Goal: Find specific page/section: Find specific page/section

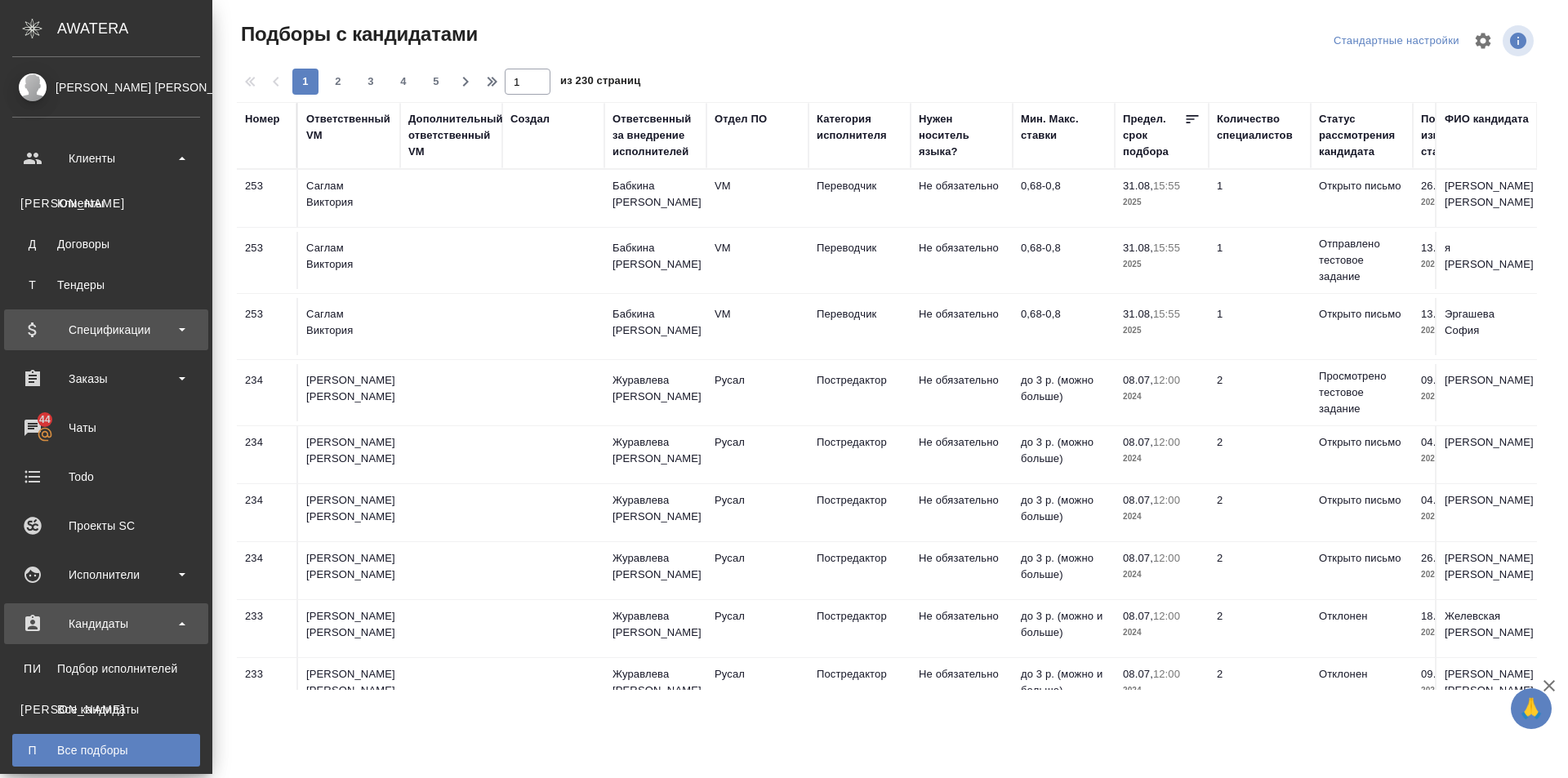
click at [170, 326] on div "Спецификации" at bounding box center [105, 329] width 188 height 25
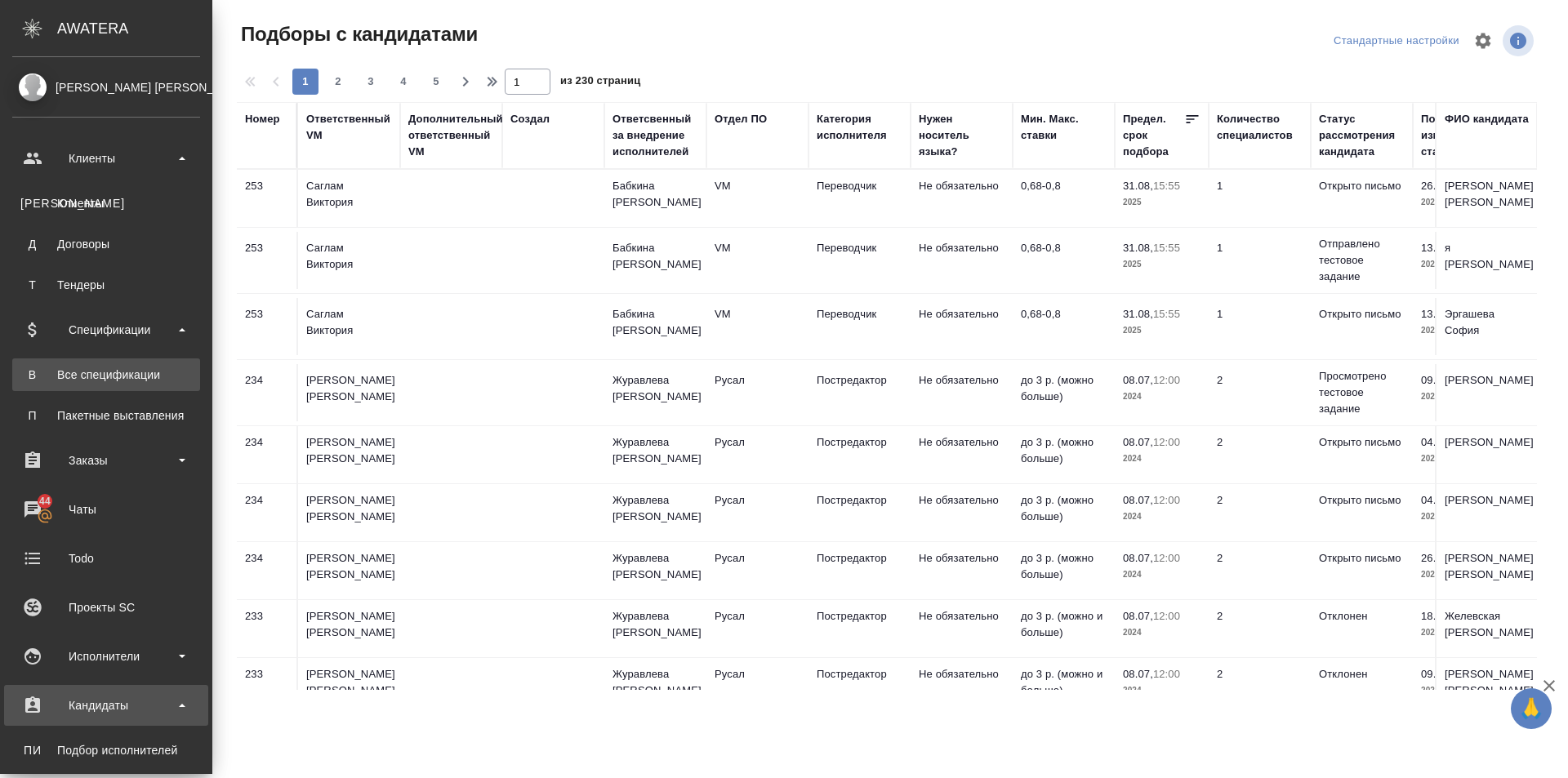
click at [157, 366] on link "В Все спецификации" at bounding box center [105, 374] width 188 height 32
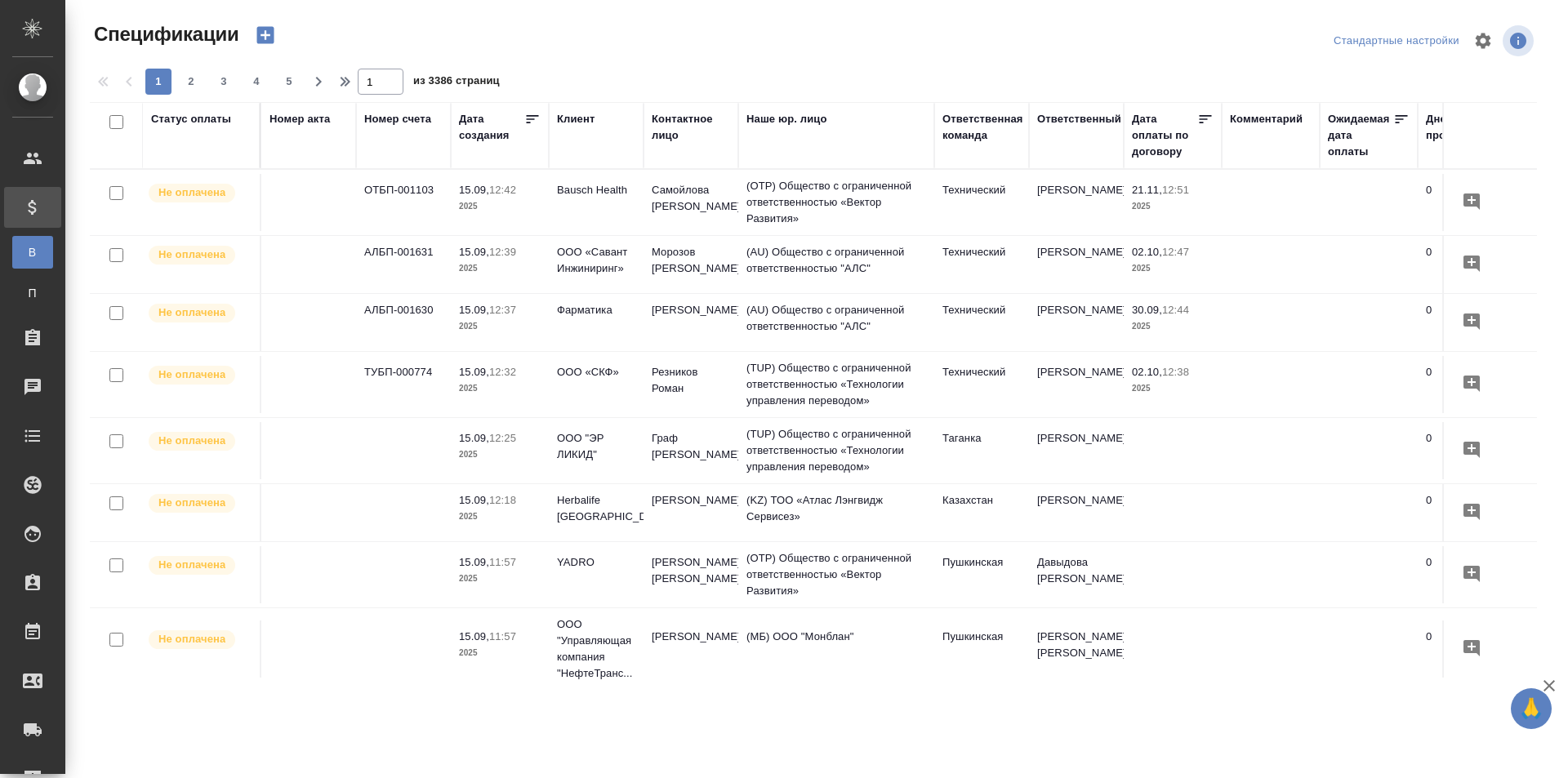
click at [191, 115] on div "Статус оплаты" at bounding box center [191, 119] width 80 height 17
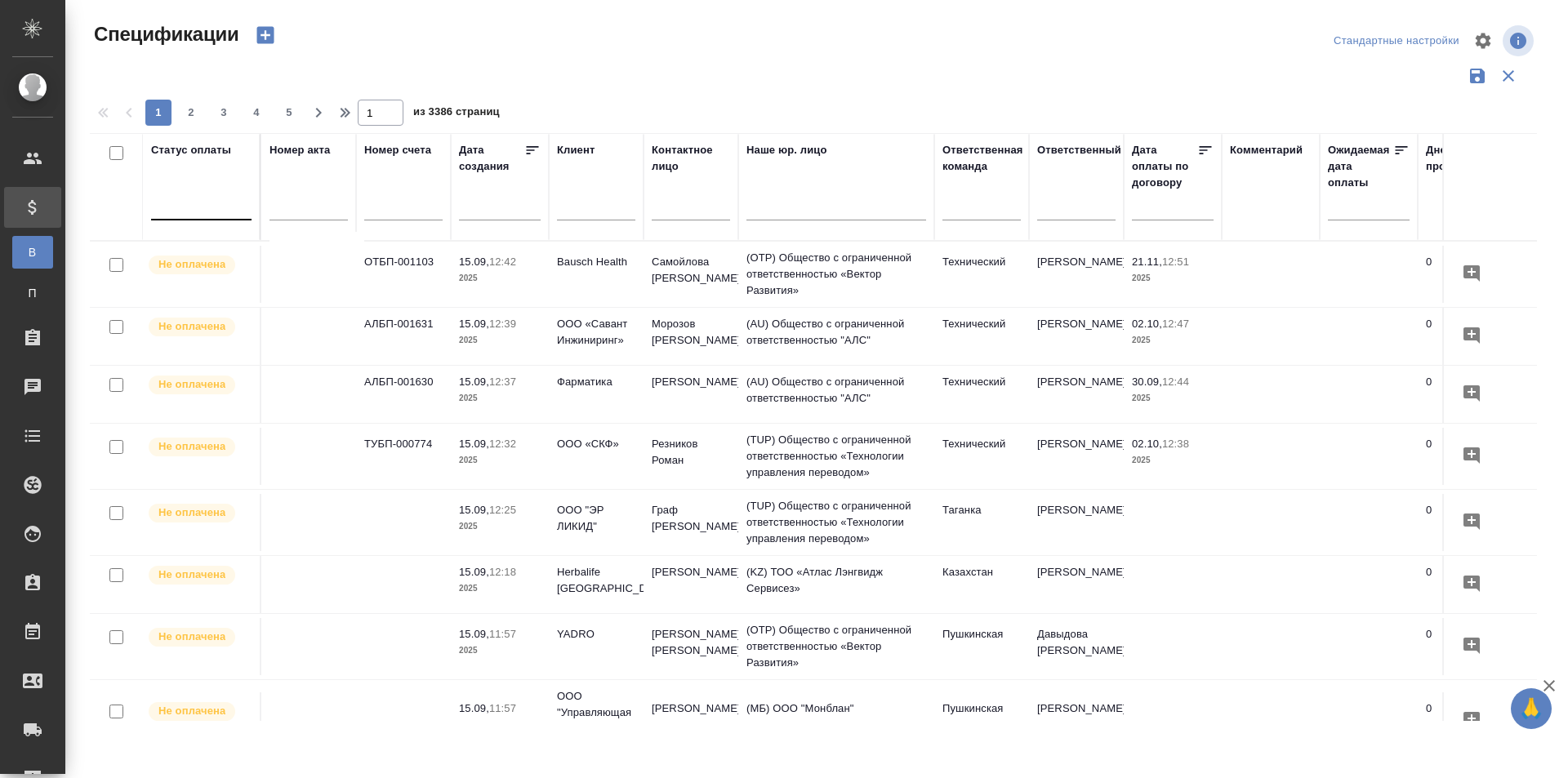
click at [213, 214] on div at bounding box center [202, 204] width 100 height 24
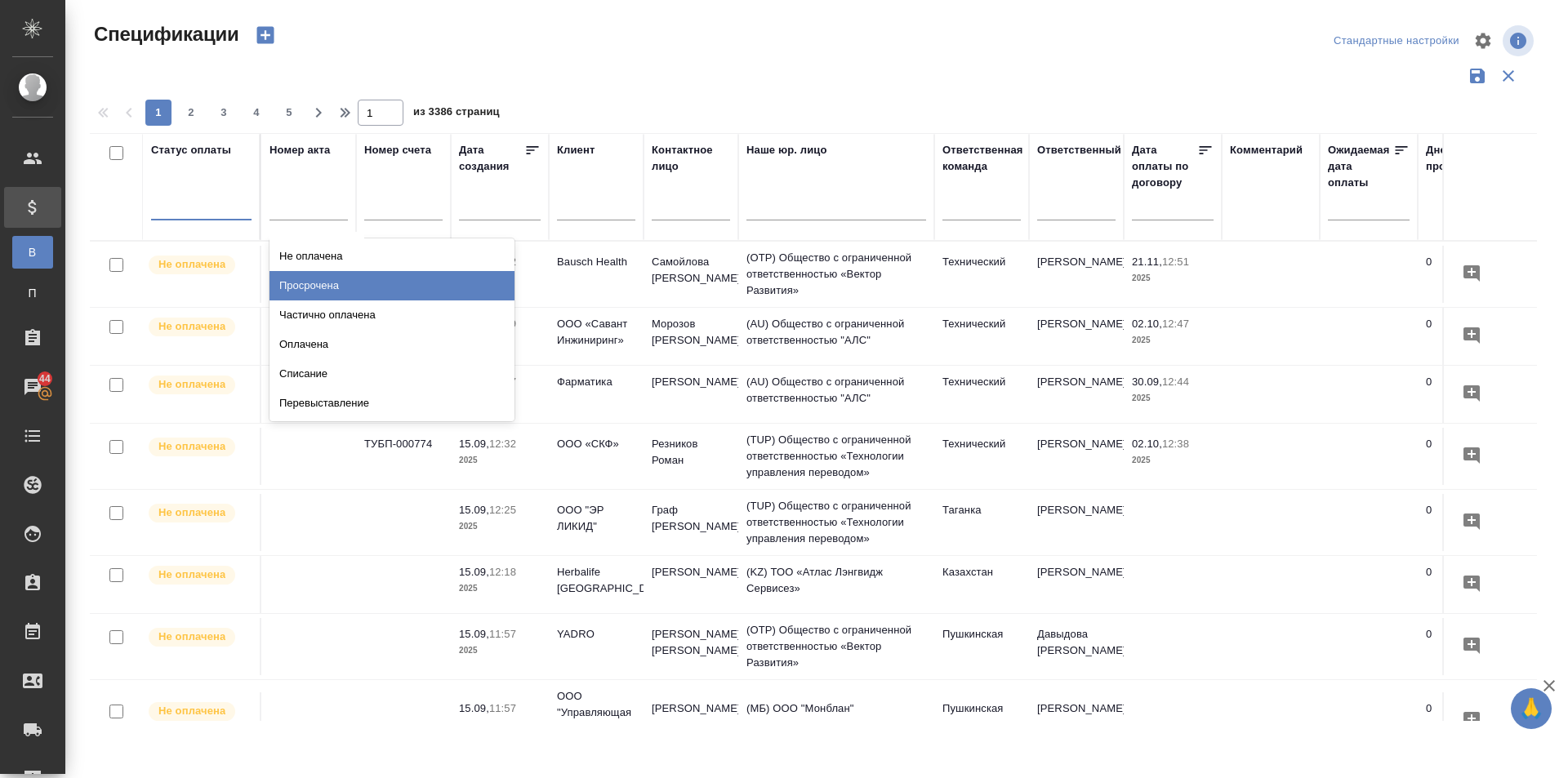
click at [345, 285] on div "Просрочена" at bounding box center [392, 286] width 245 height 30
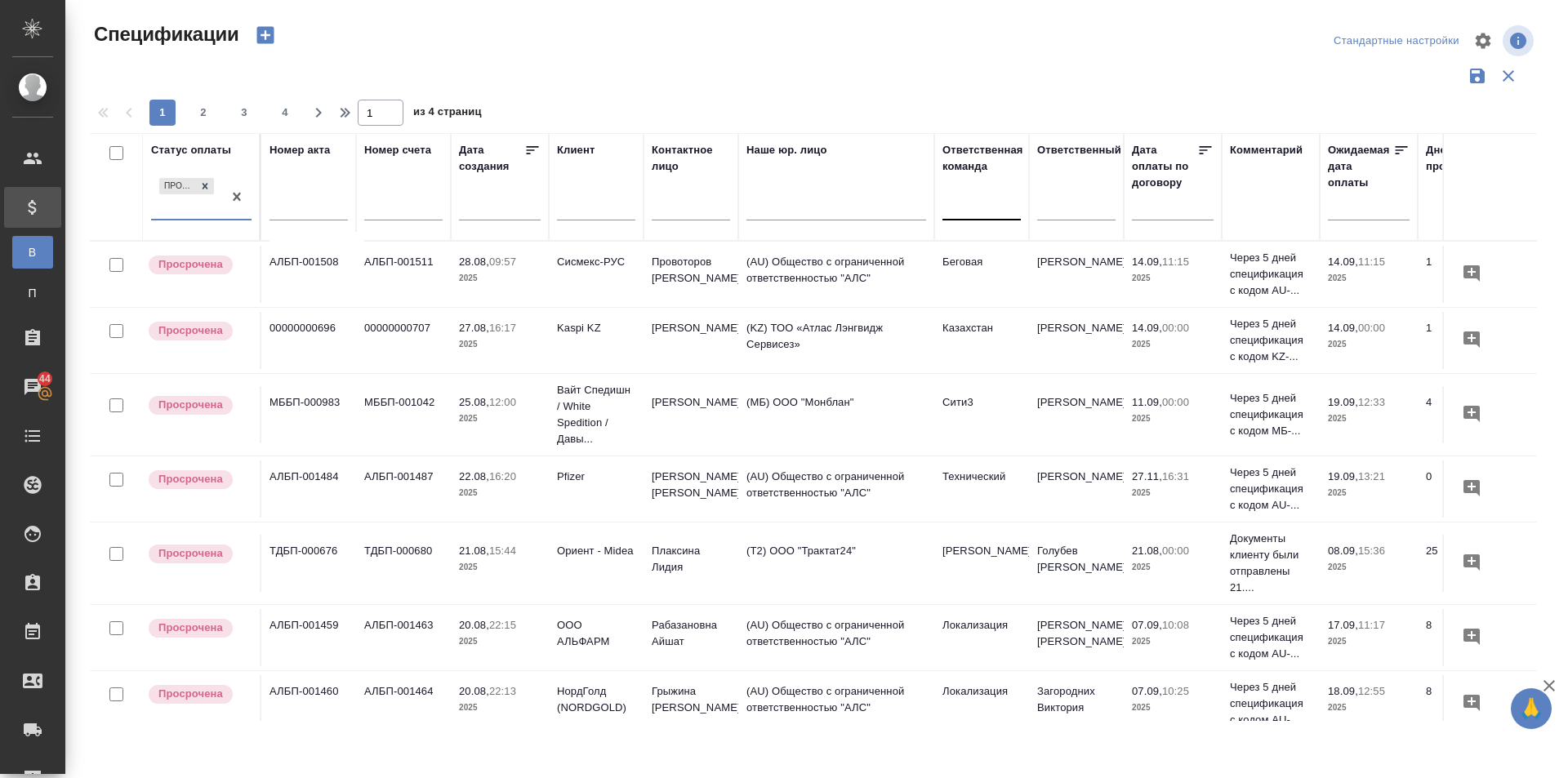
click at [996, 209] on div at bounding box center [982, 204] width 79 height 24
type input "сити"
click at [996, 277] on div "Сити3" at bounding box center [1064, 286] width 245 height 30
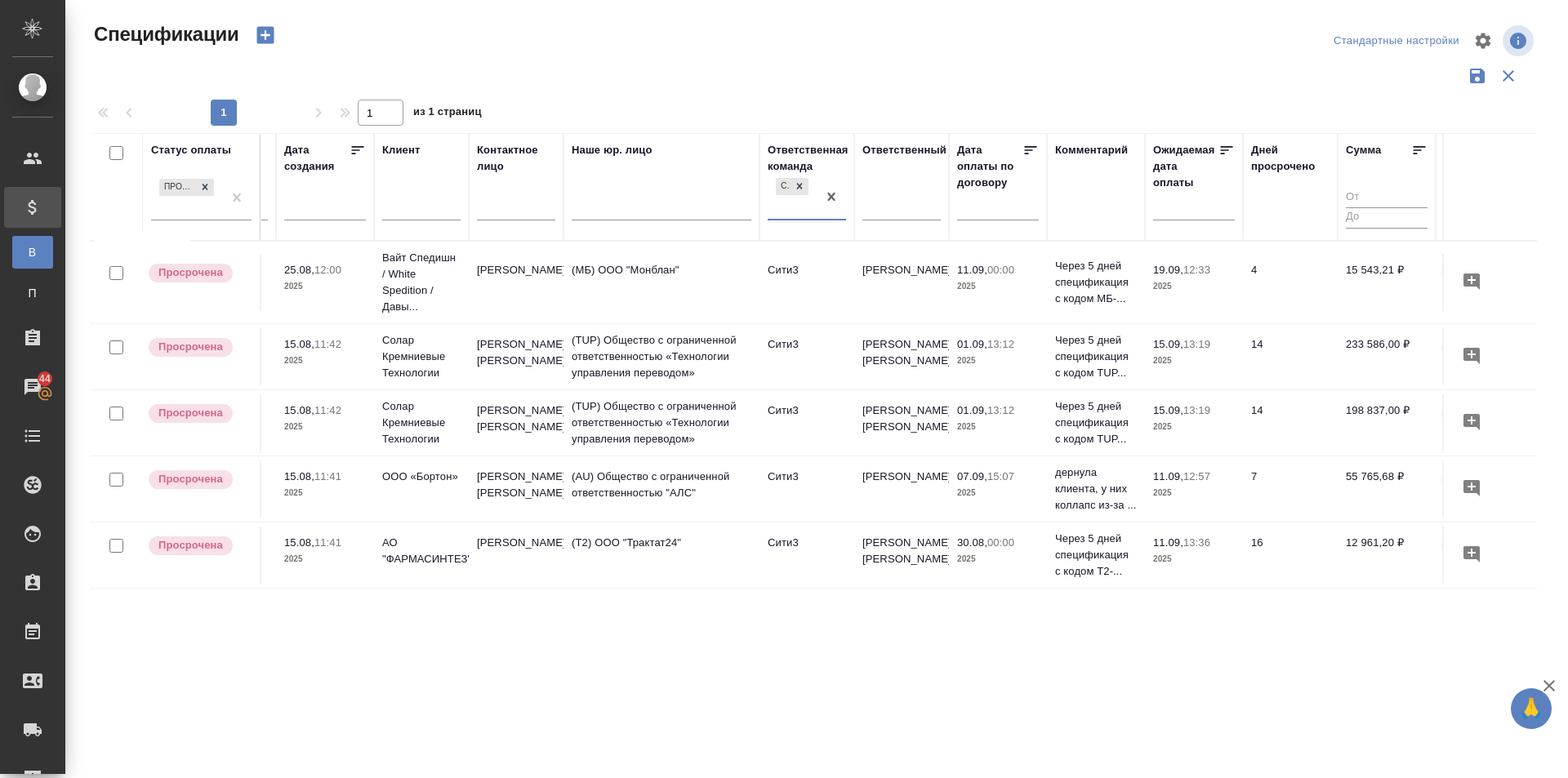
scroll to position [0, 209]
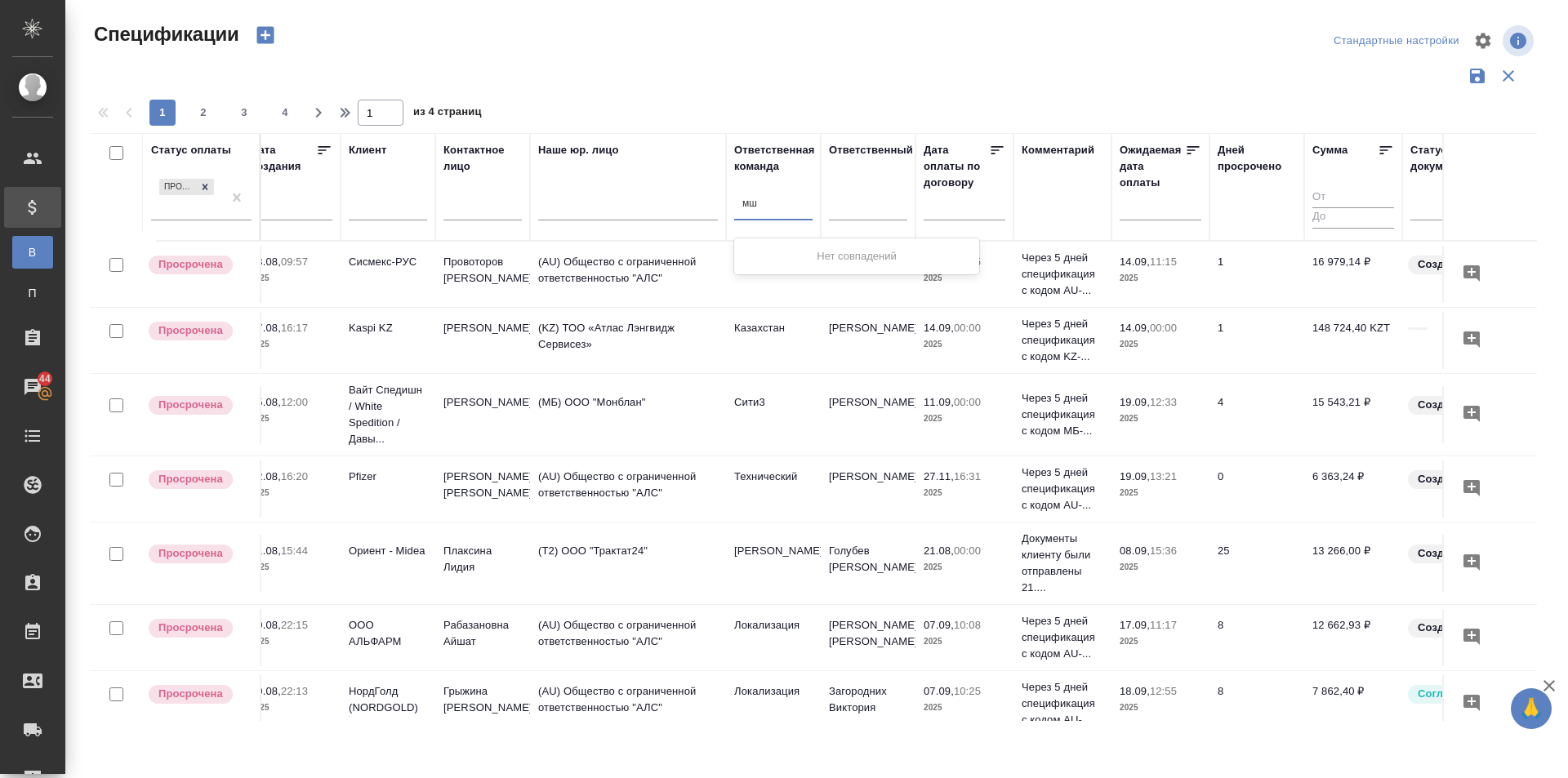
type input "м"
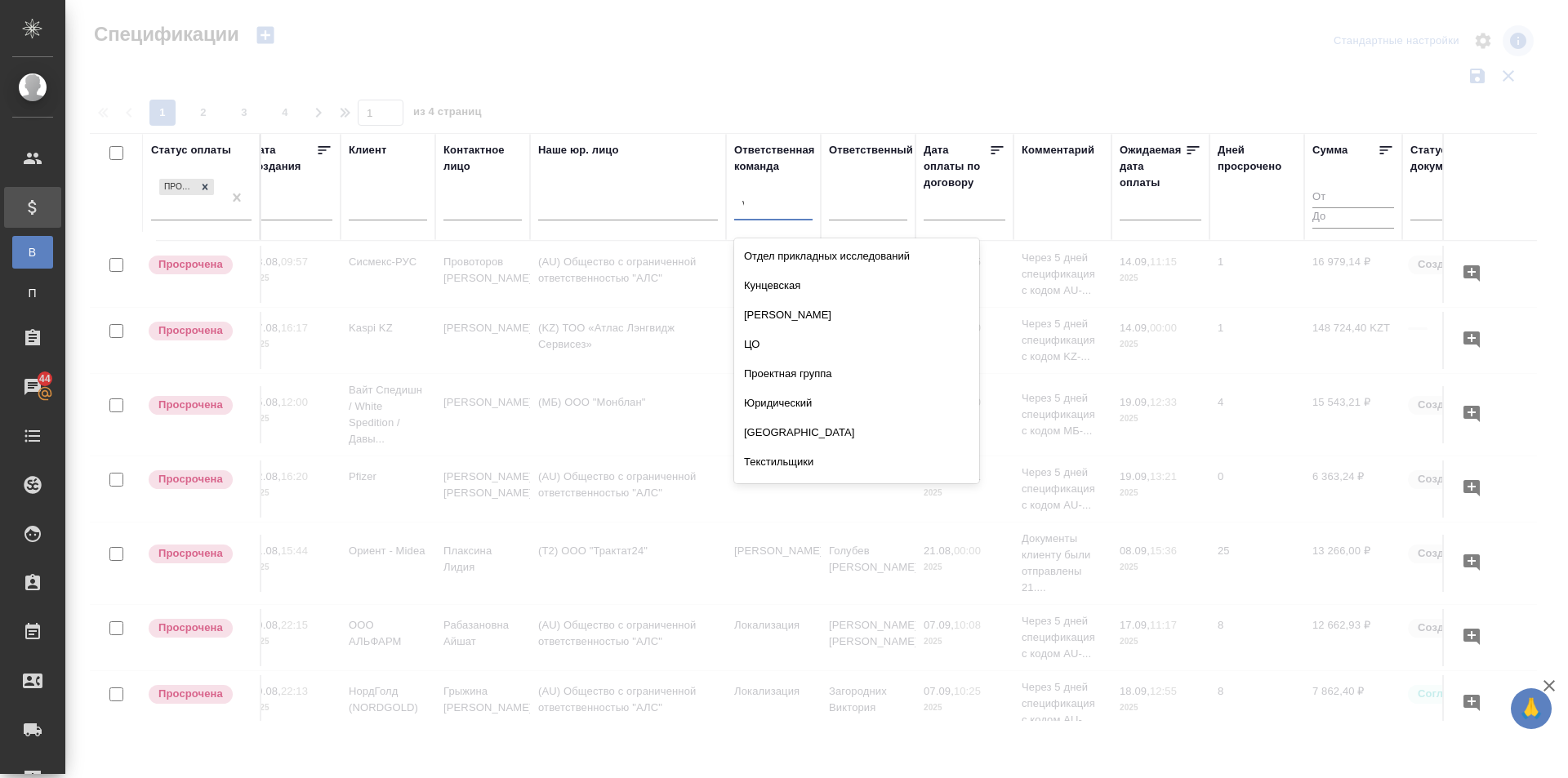
type input "vip"
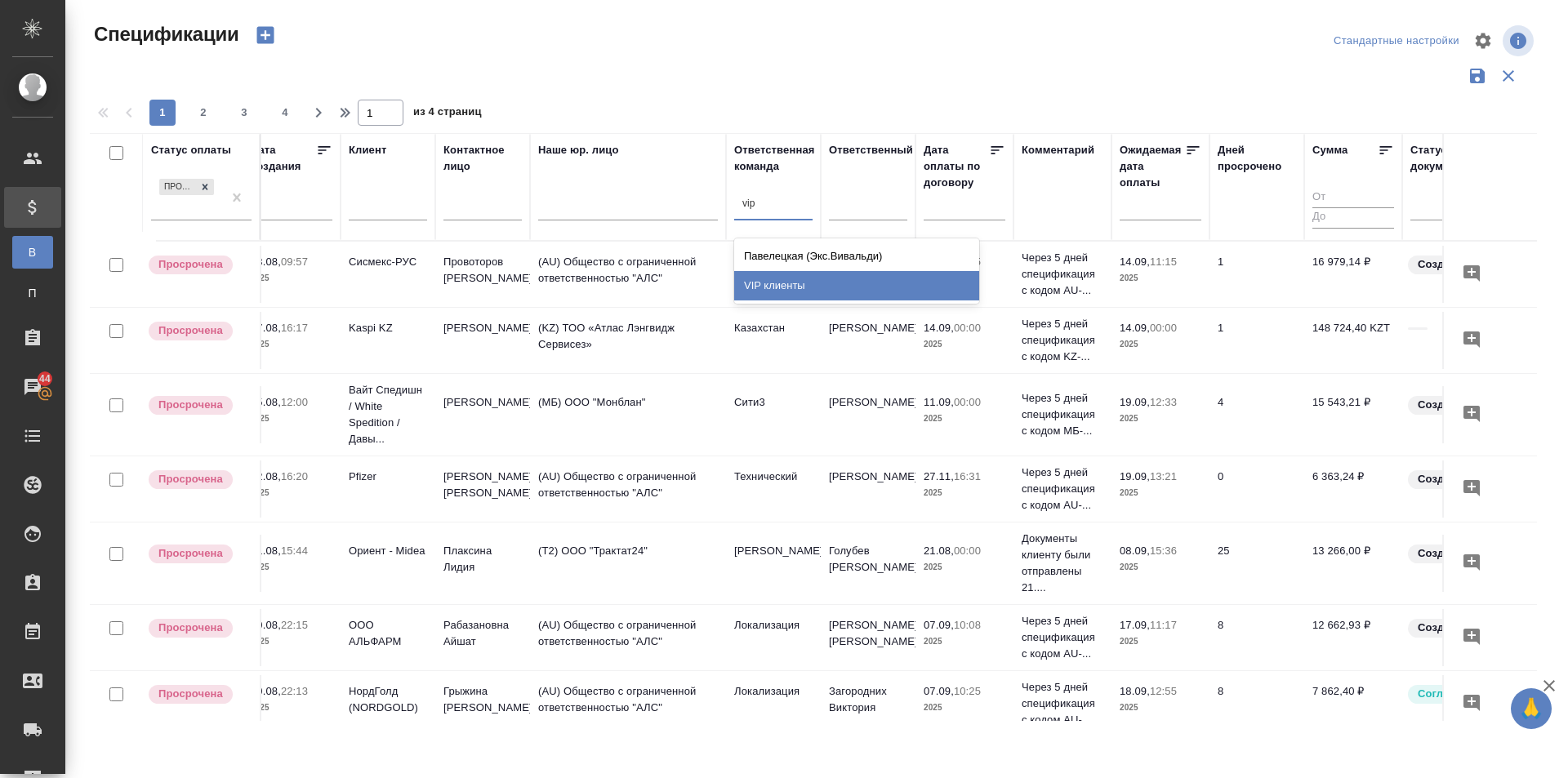
click at [785, 278] on div "VIP клиенты" at bounding box center [856, 286] width 245 height 30
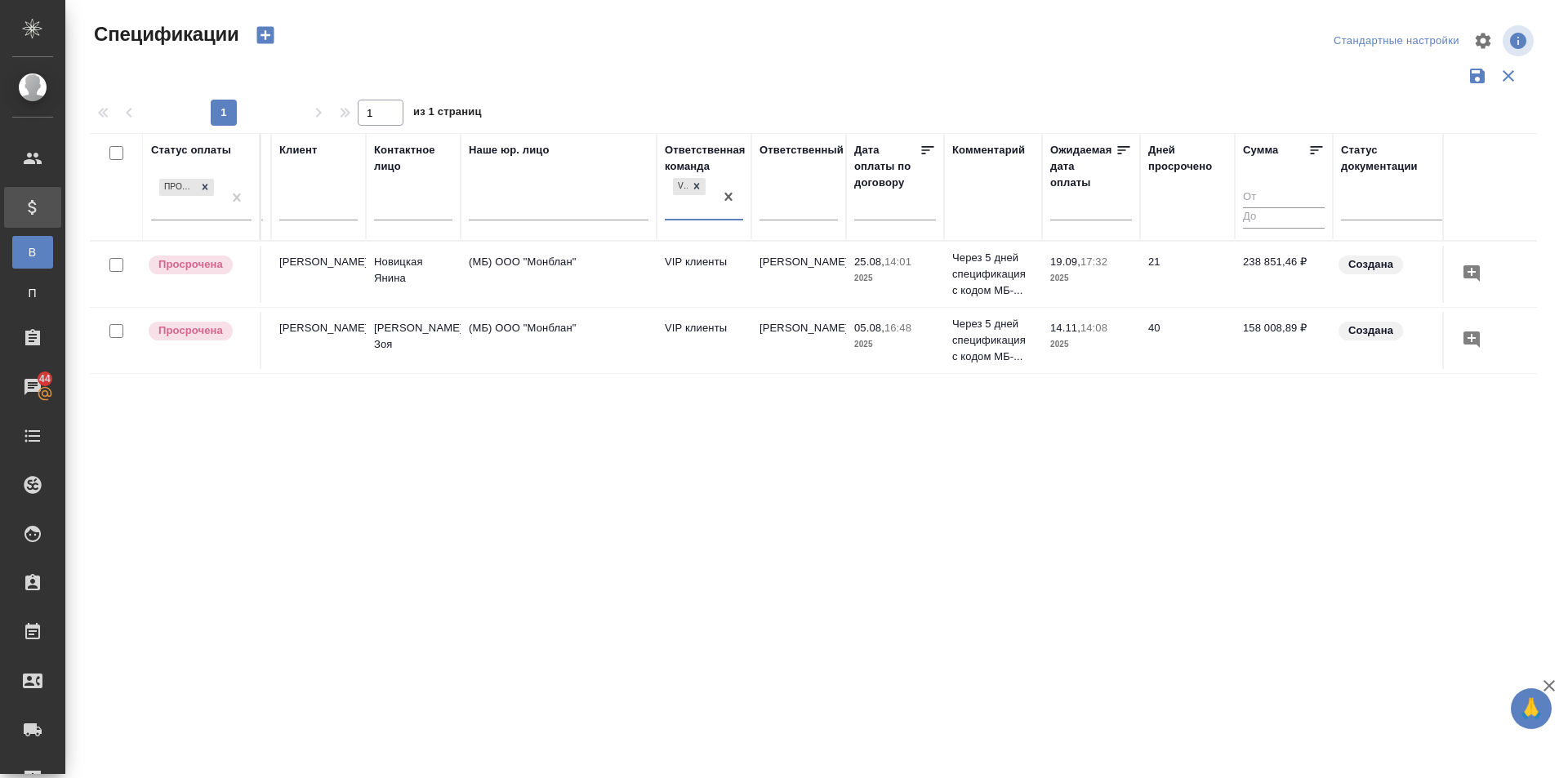
scroll to position [0, 279]
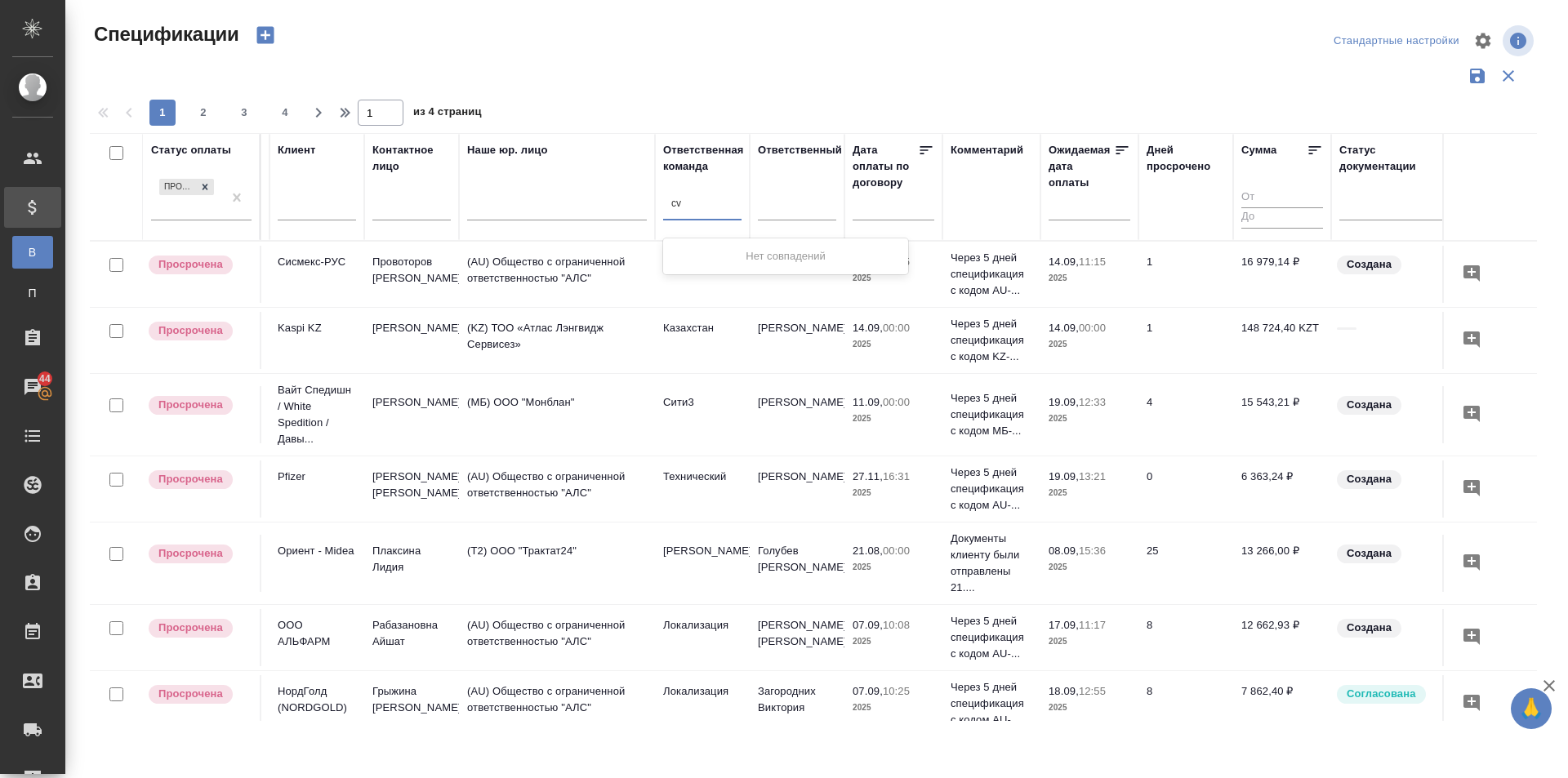
type input "c"
type input "смол"
click at [697, 254] on div "Смоленская" at bounding box center [785, 257] width 245 height 30
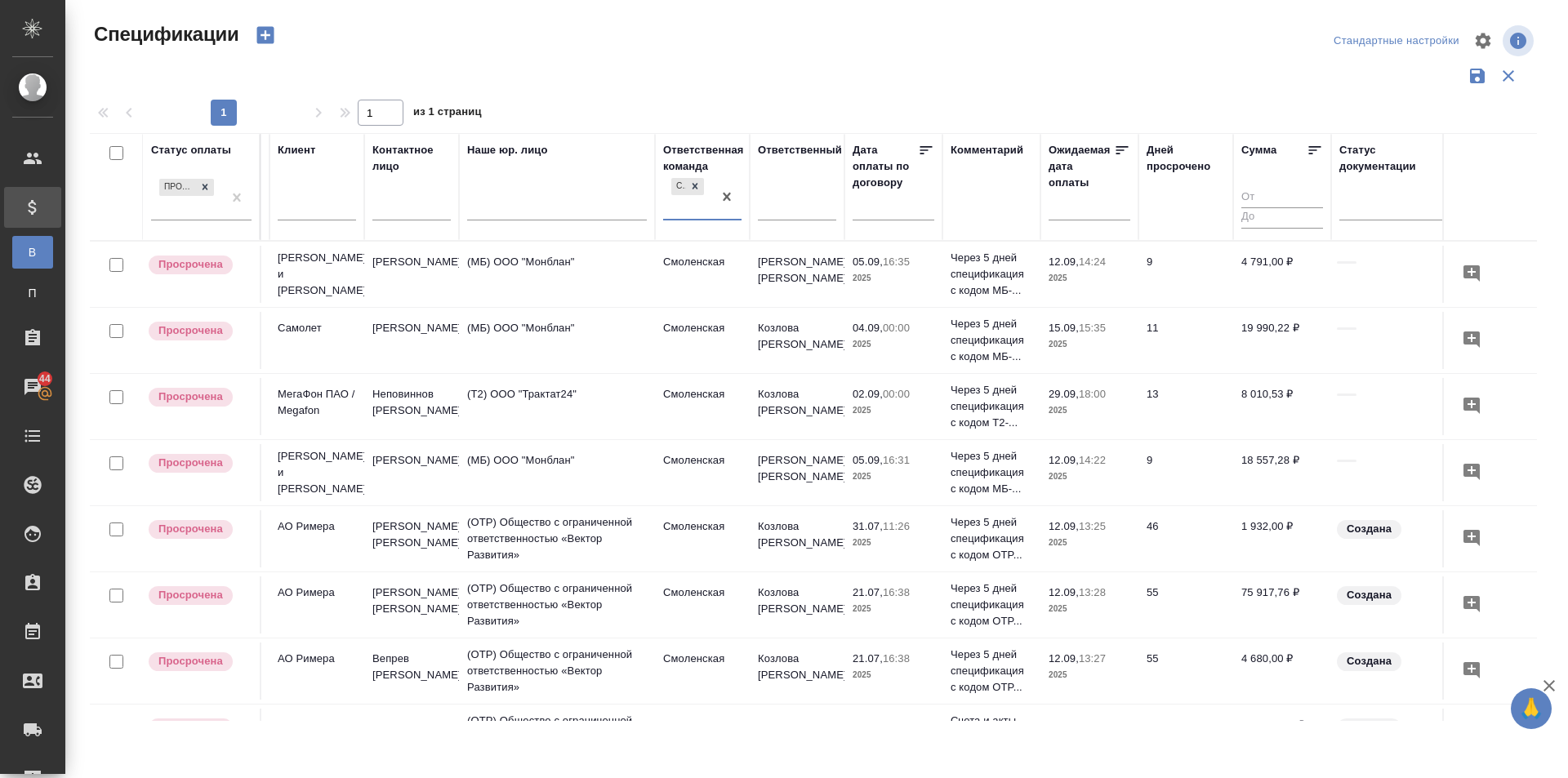
click at [1306, 148] on icon at bounding box center [1314, 150] width 17 height 17
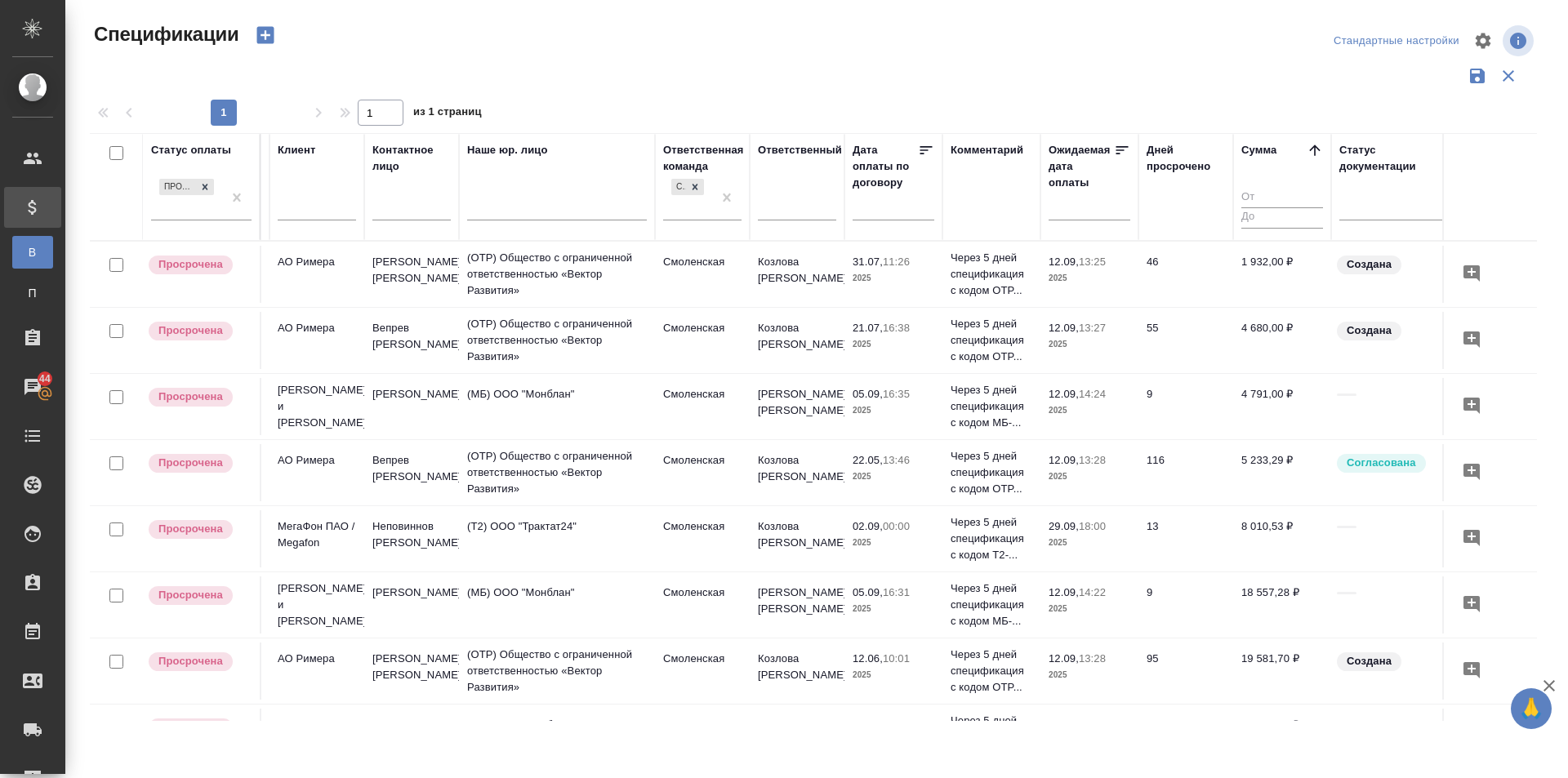
click at [1306, 148] on icon at bounding box center [1314, 150] width 17 height 17
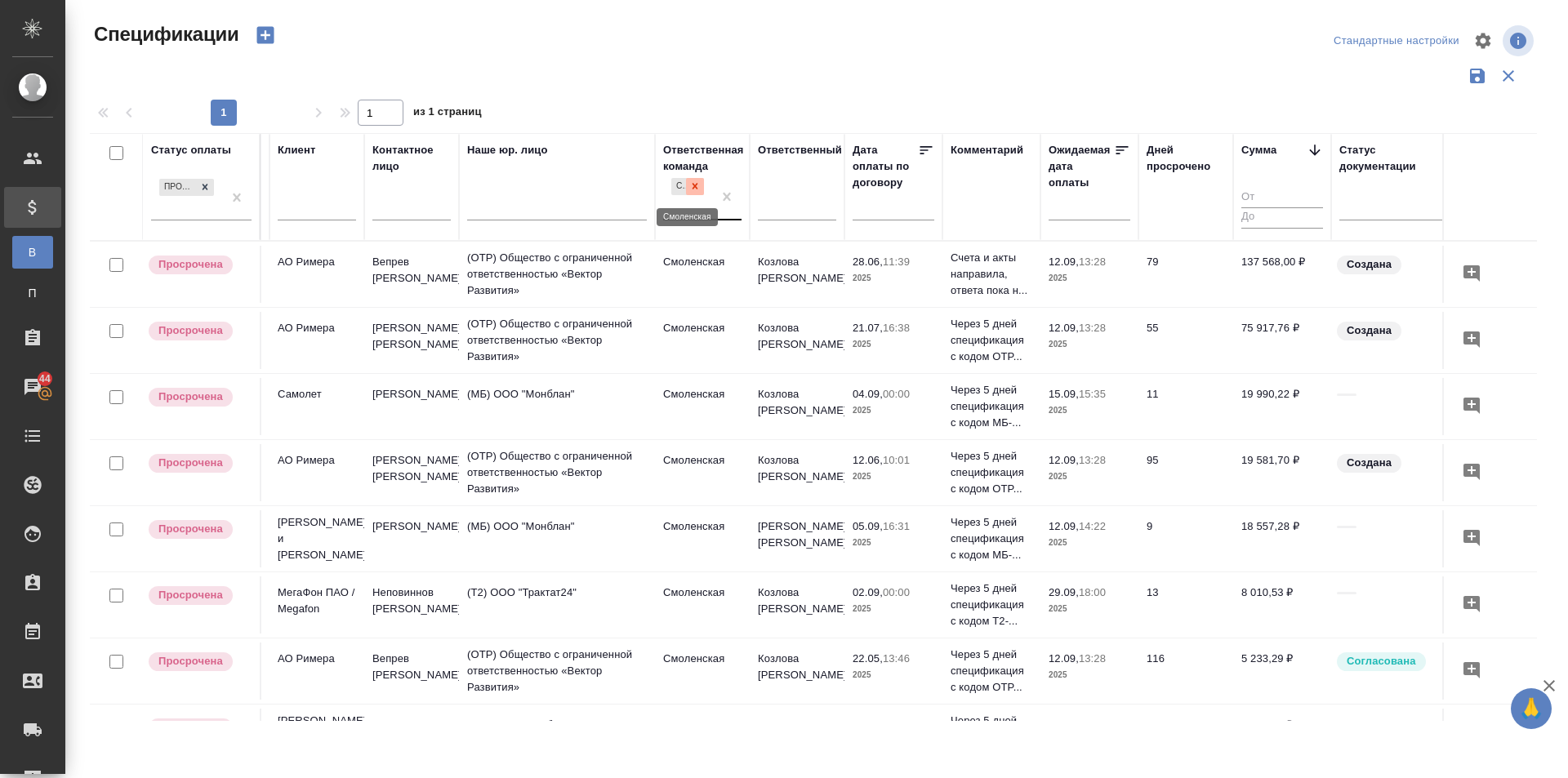
click at [693, 186] on icon at bounding box center [694, 186] width 12 height 12
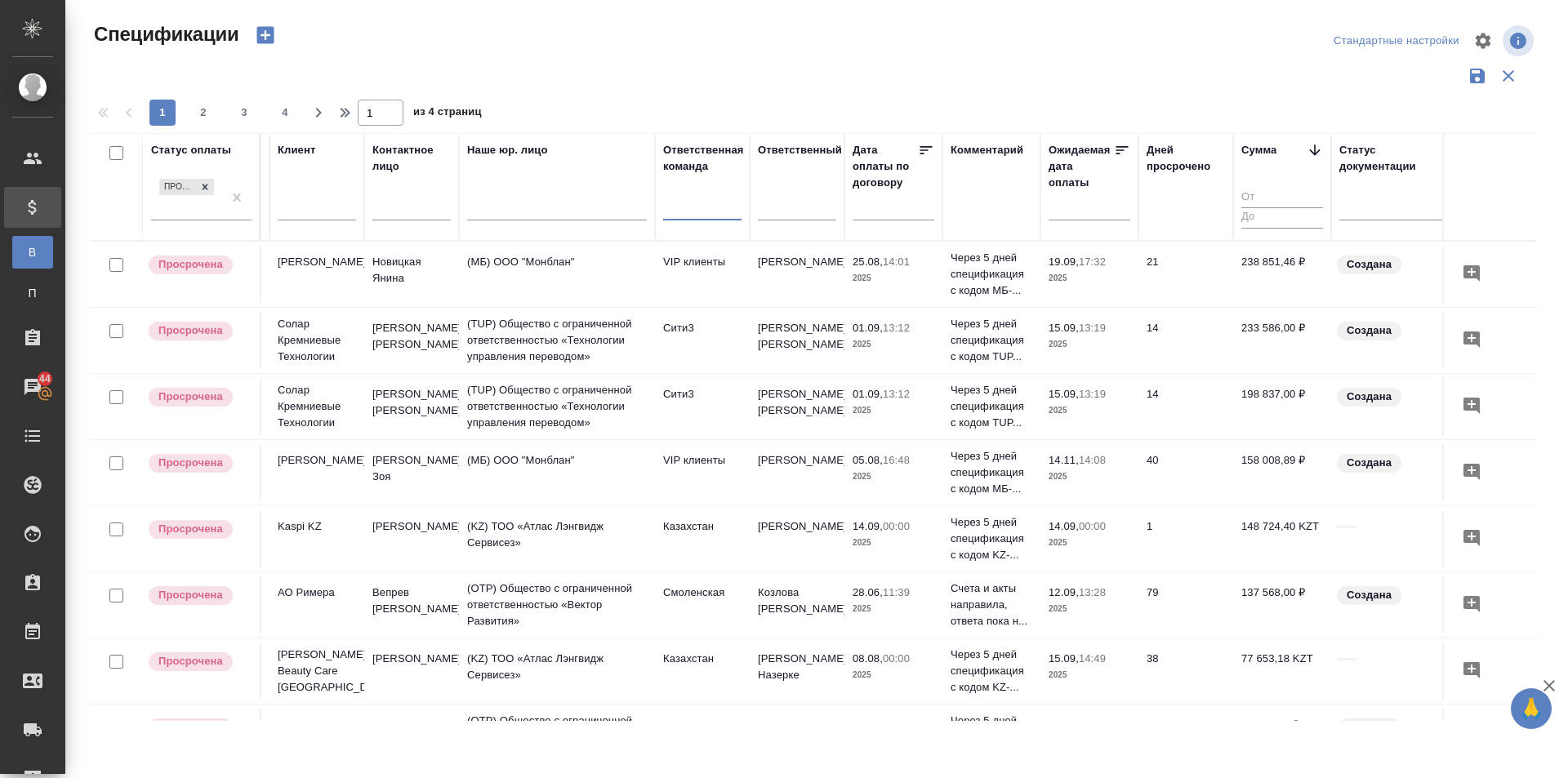
click at [338, 213] on input "text" at bounding box center [317, 209] width 79 height 21
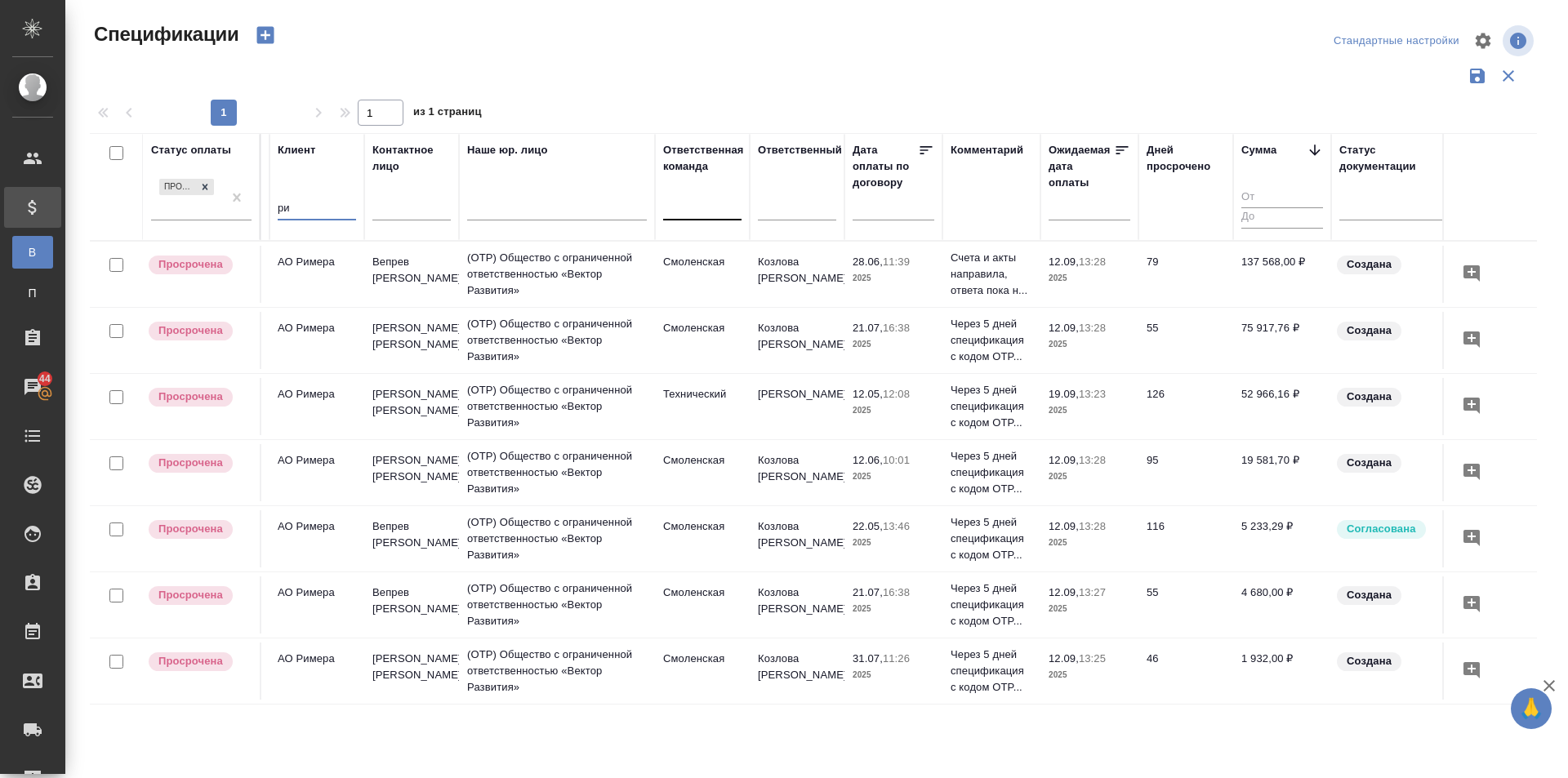
type input "р"
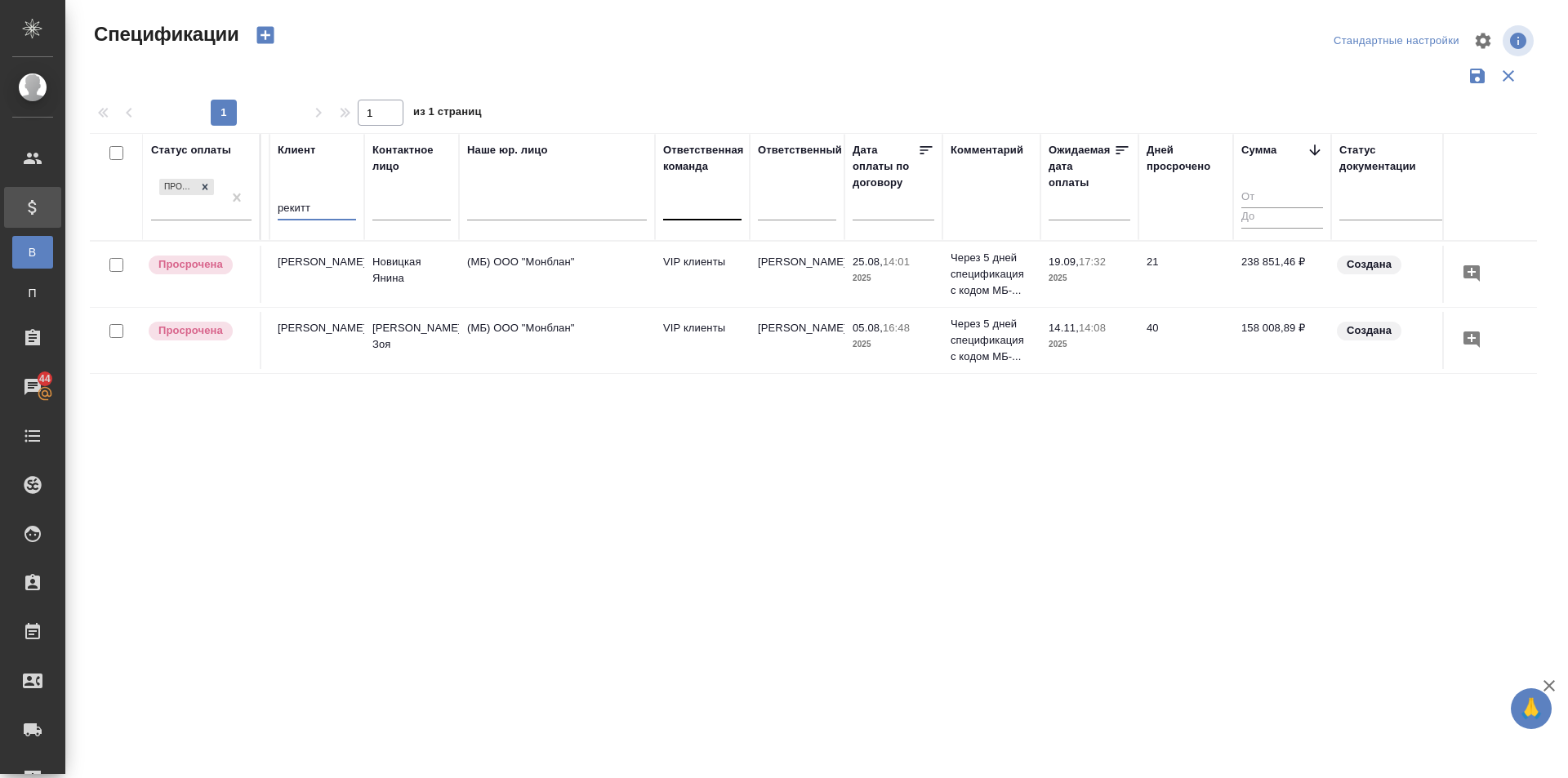
type input "рекитт"
